Goal: Task Accomplishment & Management: Use online tool/utility

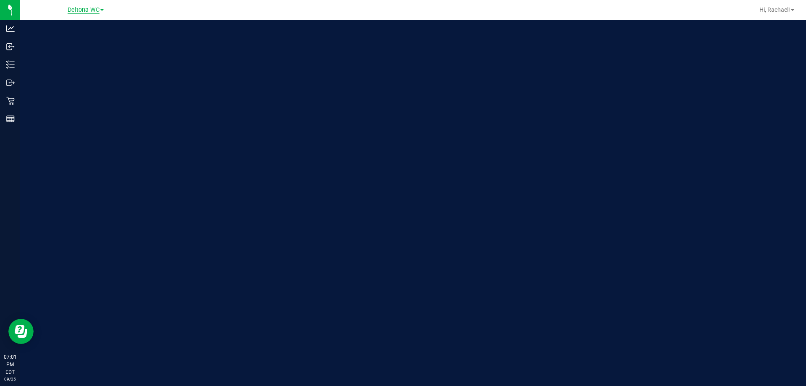
click at [81, 13] on span "Deltona WC" at bounding box center [84, 10] width 32 height 8
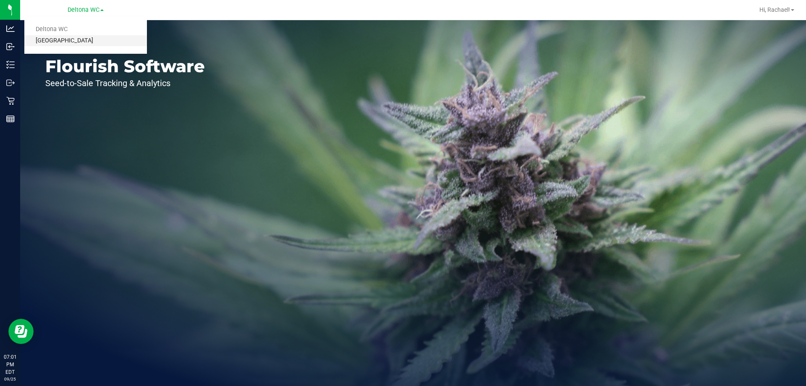
click at [74, 38] on link "[GEOGRAPHIC_DATA]" at bounding box center [85, 40] width 123 height 11
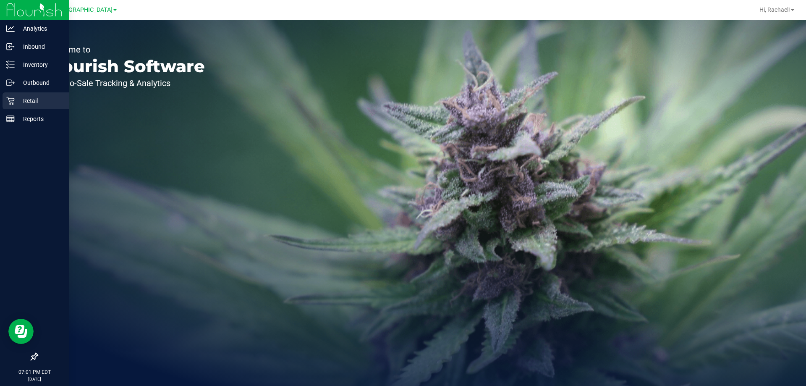
drag, startPoint x: 31, startPoint y: 101, endPoint x: 37, endPoint y: 97, distance: 7.0
click at [31, 100] on p "Retail" at bounding box center [40, 101] width 50 height 10
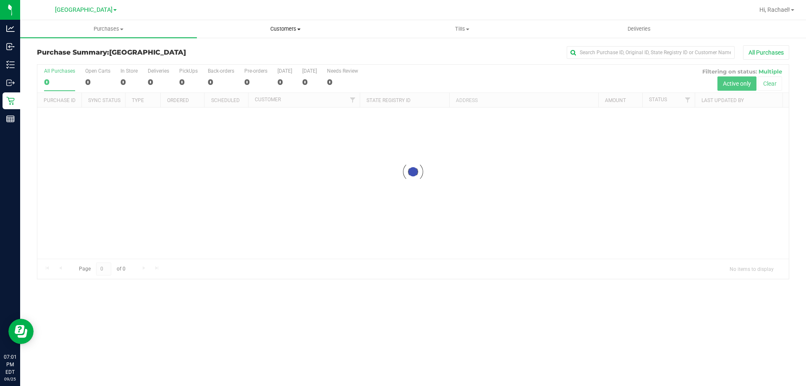
click at [280, 27] on span "Customers" at bounding box center [285, 29] width 176 height 8
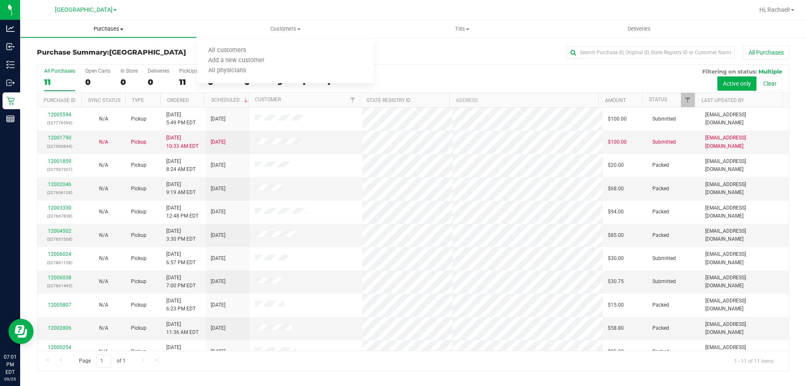
click at [112, 27] on span "Purchases" at bounding box center [109, 29] width 176 height 8
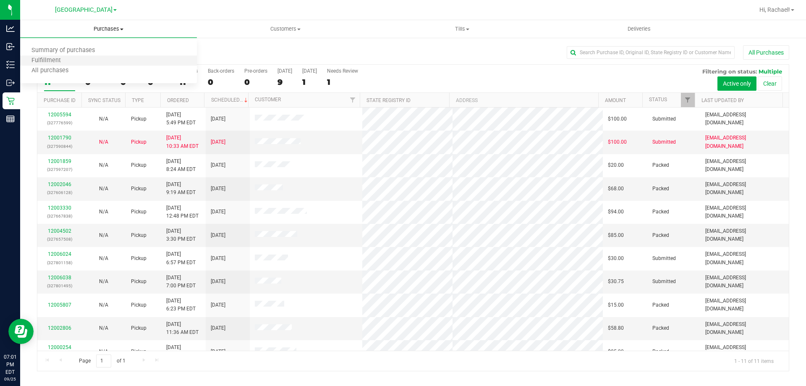
click at [72, 61] on li "Fulfillment" at bounding box center [108, 61] width 177 height 10
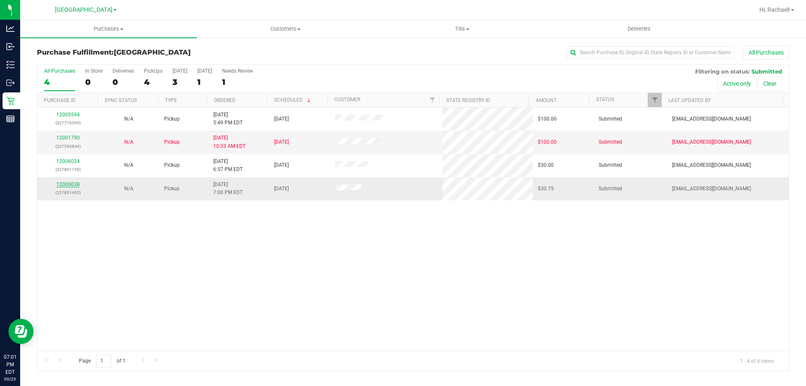
click at [63, 182] on link "12006038" at bounding box center [68, 184] width 24 height 6
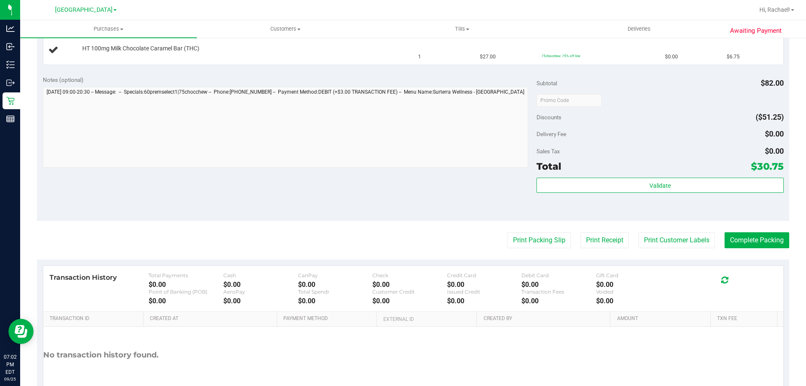
scroll to position [336, 0]
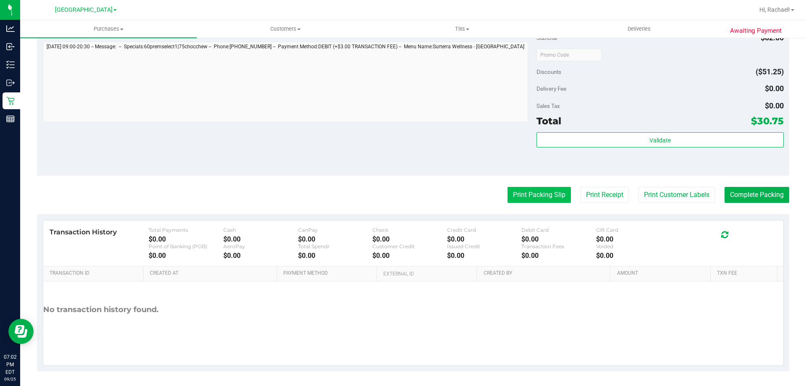
click at [536, 190] on button "Print Packing Slip" at bounding box center [539, 195] width 63 height 16
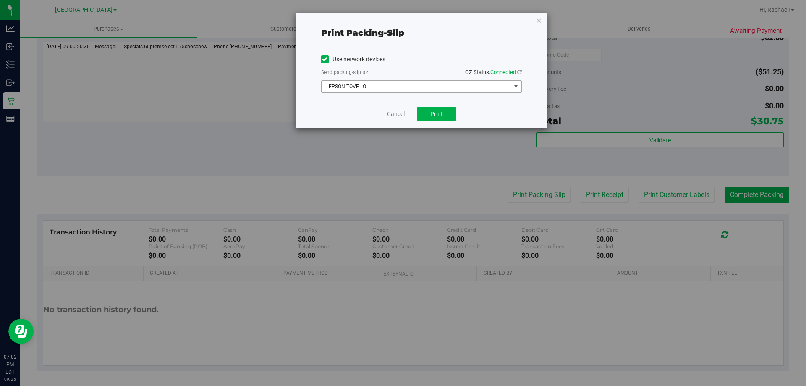
click at [409, 89] on span "EPSON-TOVE-LO" at bounding box center [416, 87] width 189 height 12
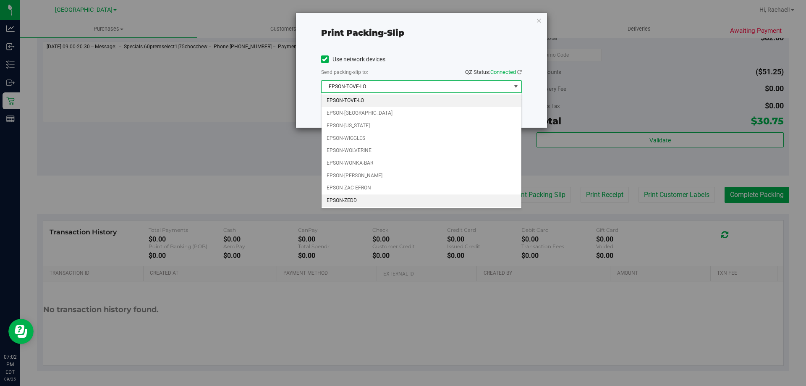
click at [351, 201] on li "EPSON-ZEDD" at bounding box center [422, 200] width 200 height 13
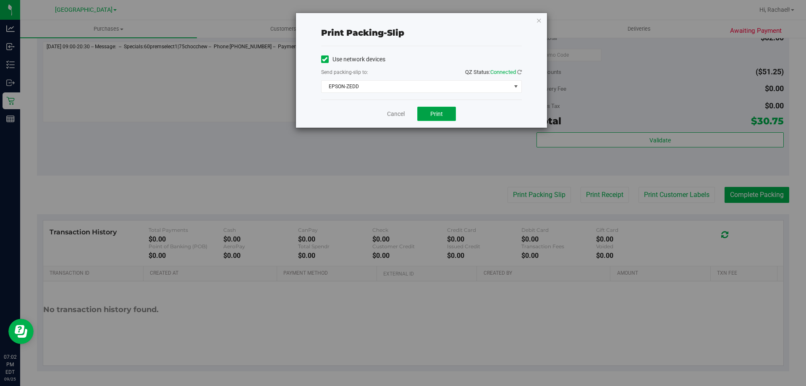
click at [431, 115] on span "Print" at bounding box center [437, 113] width 13 height 7
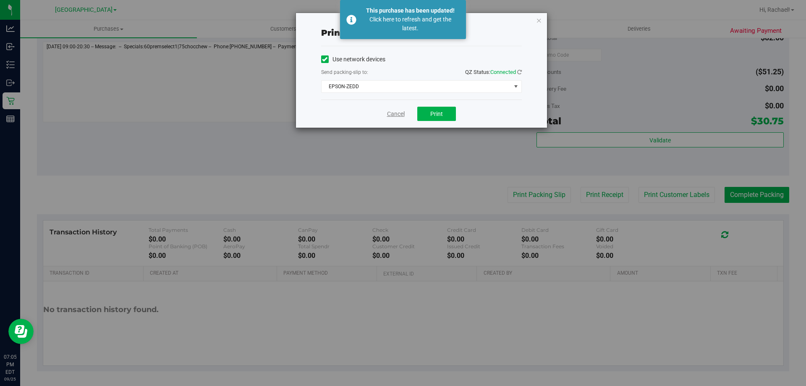
click at [390, 115] on link "Cancel" at bounding box center [396, 114] width 18 height 9
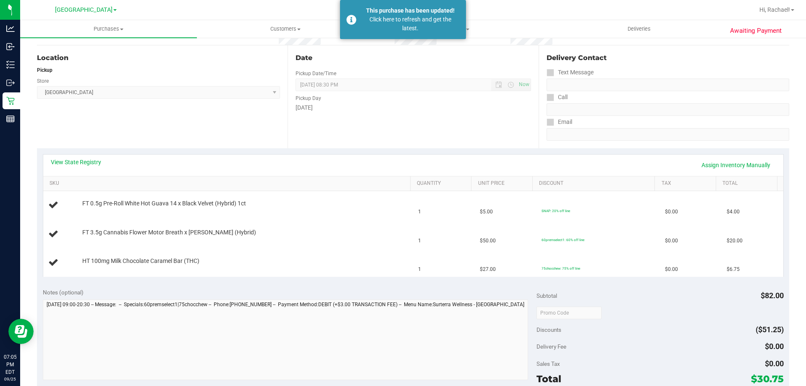
scroll to position [0, 0]
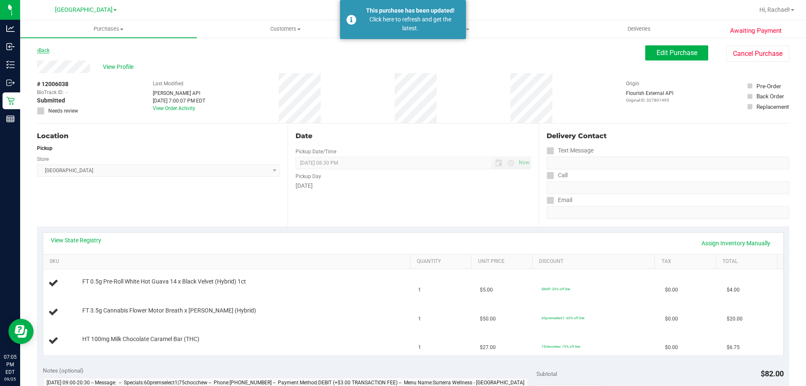
click at [44, 48] on link "Back" at bounding box center [43, 50] width 13 height 6
